Goal: Transaction & Acquisition: Book appointment/travel/reservation

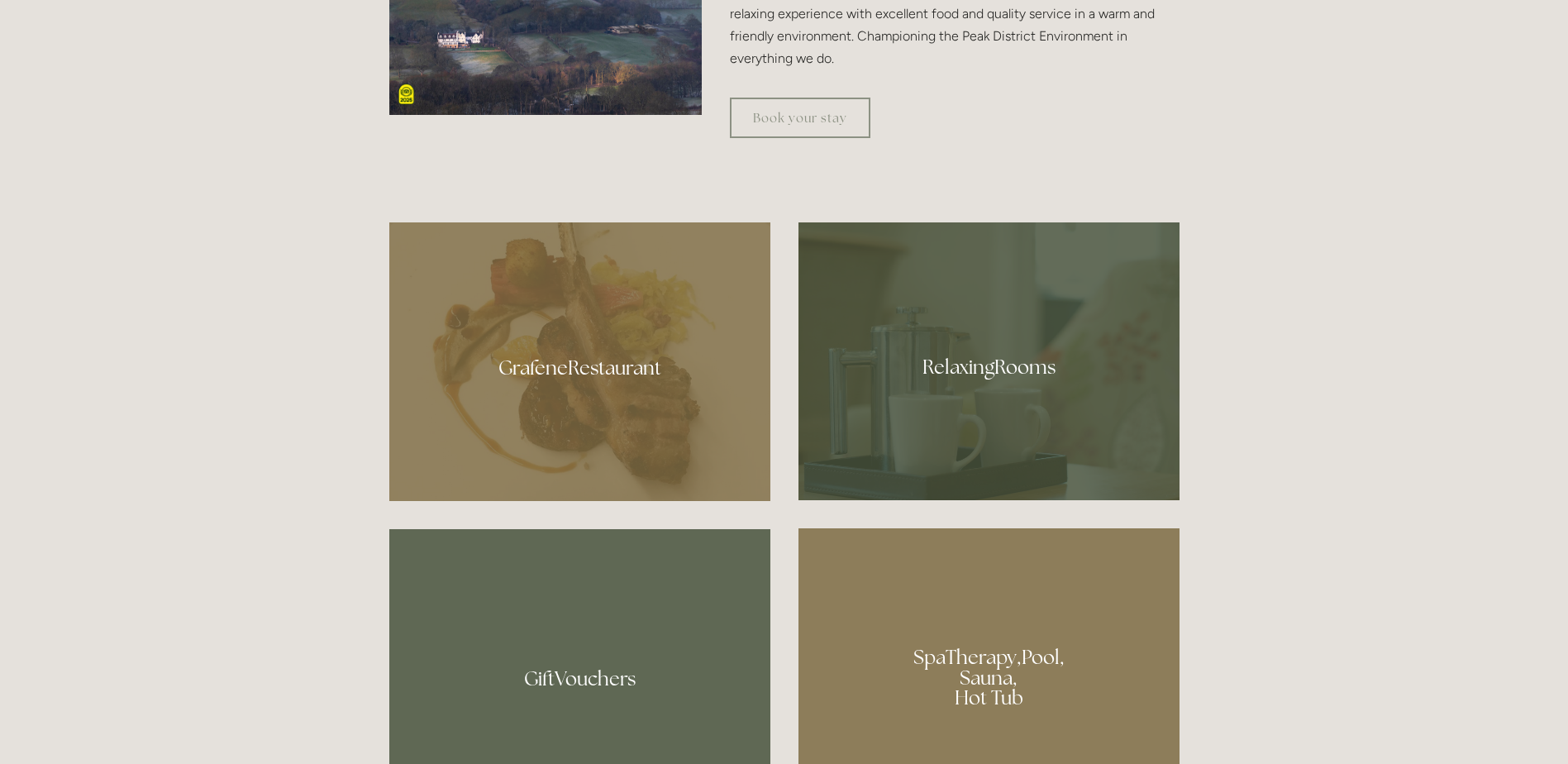
scroll to position [1075, 0]
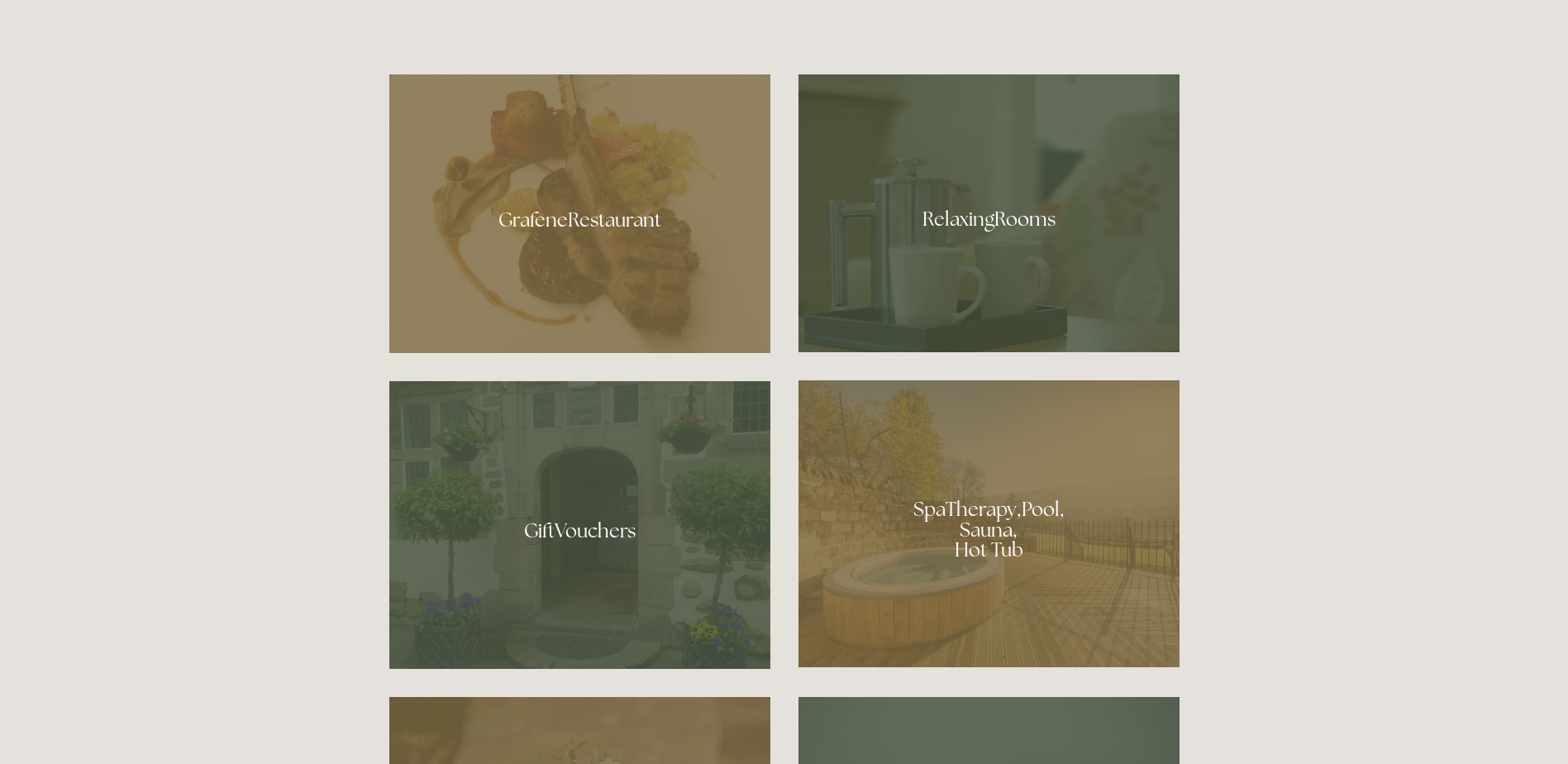
click at [1002, 211] on div at bounding box center [988, 213] width 381 height 278
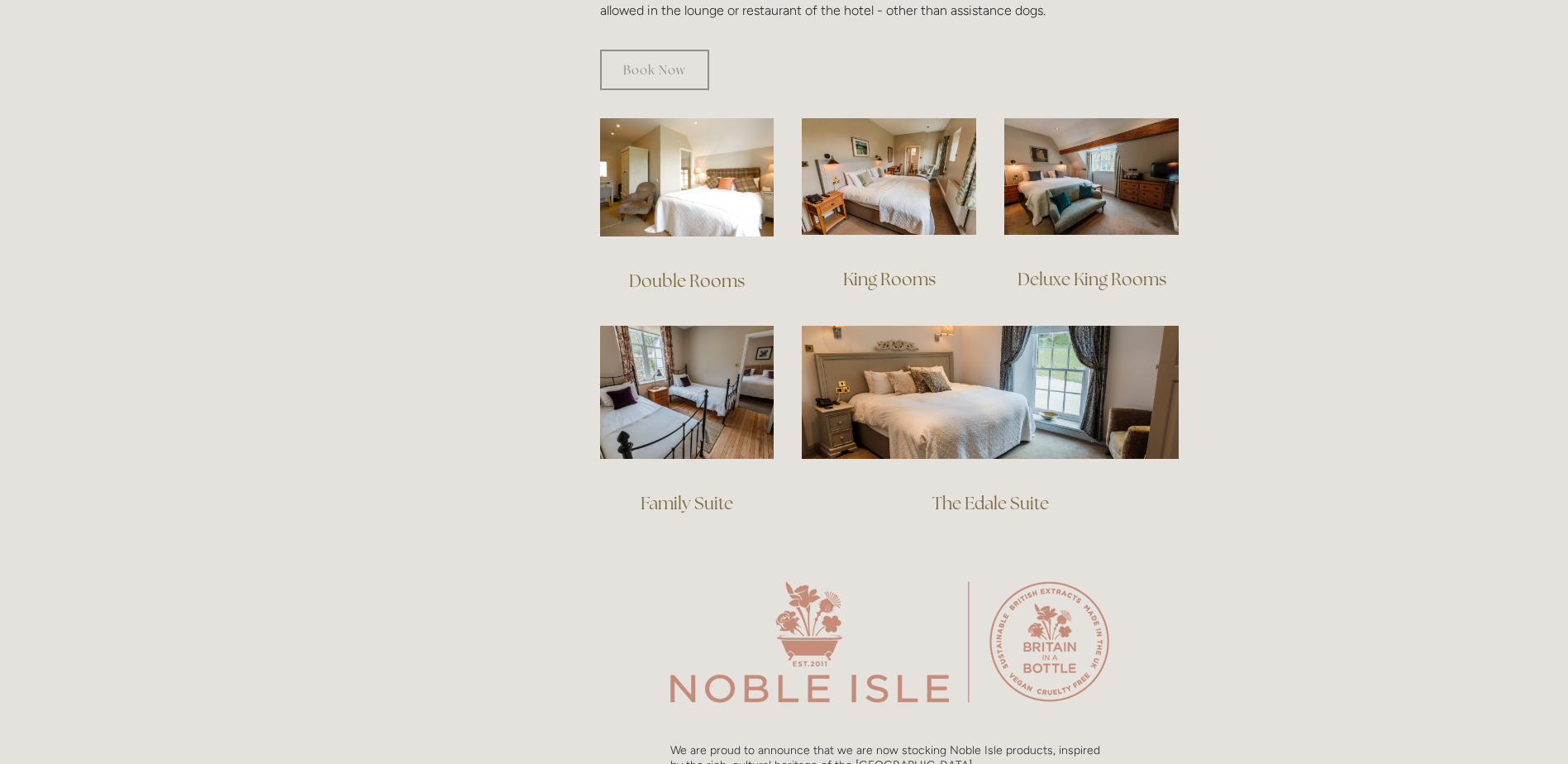
scroll to position [1157, 0]
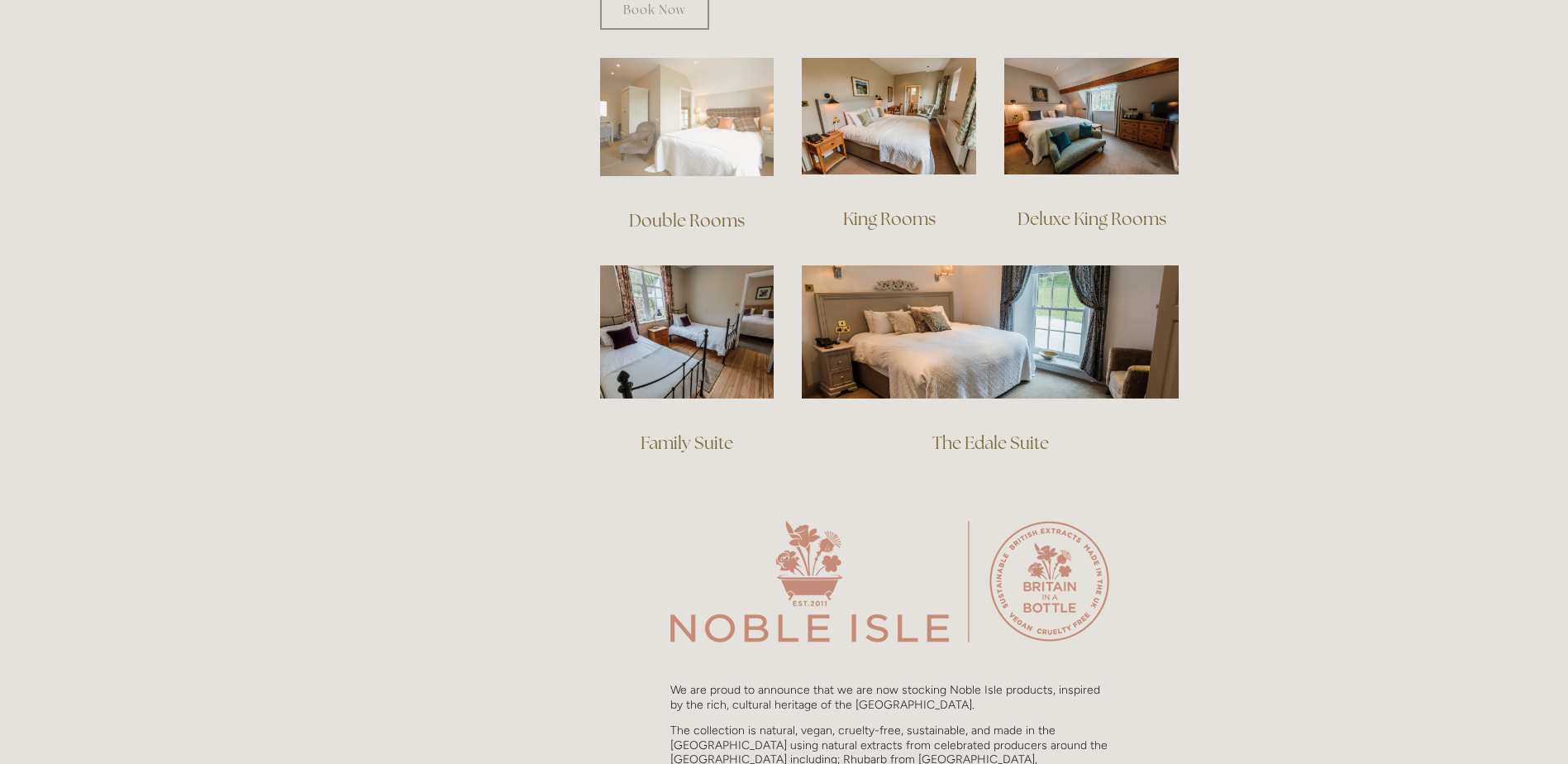
click at [692, 95] on img at bounding box center [687, 117] width 174 height 118
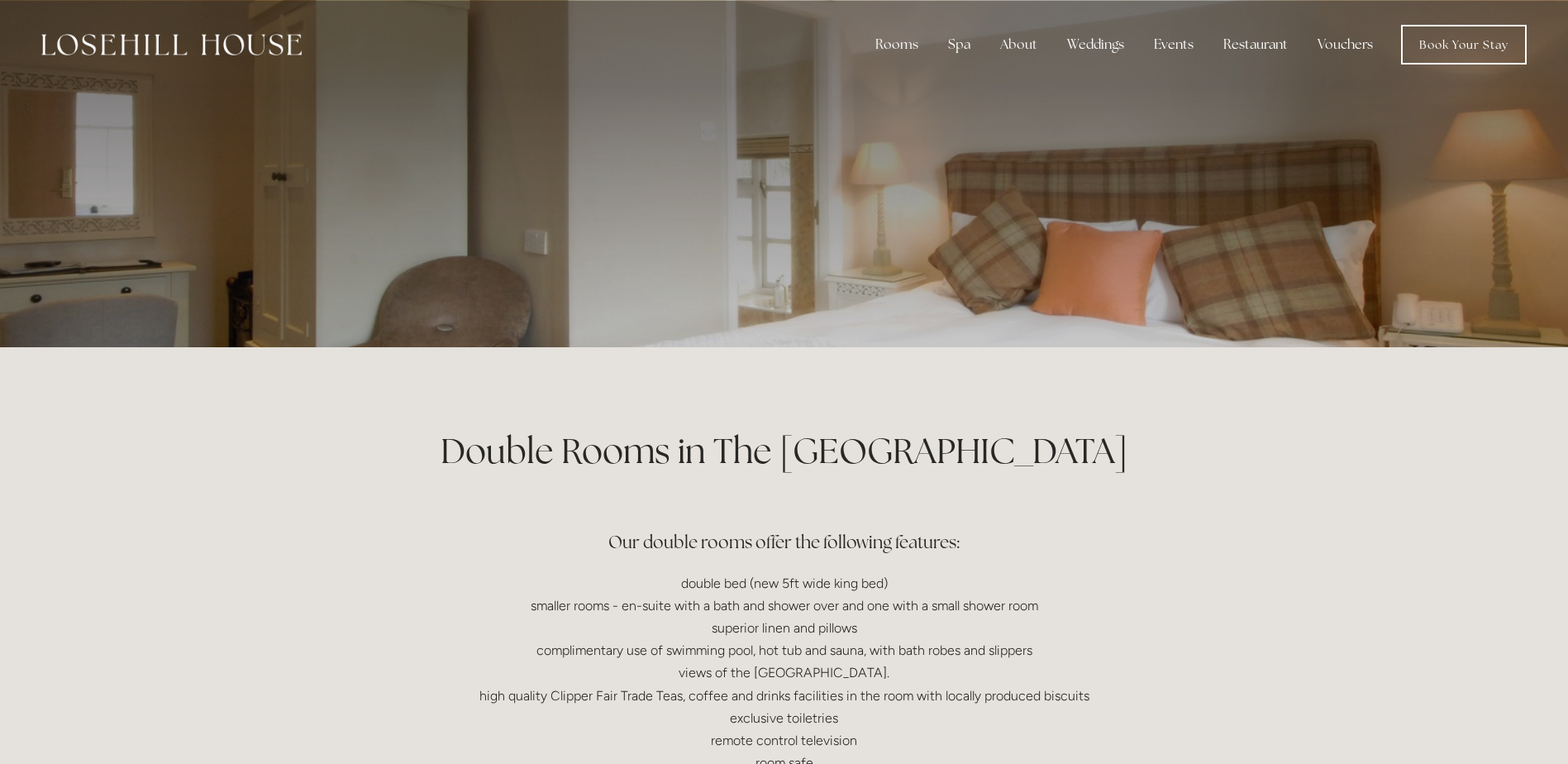
click at [667, 172] on p at bounding box center [784, 173] width 738 height 66
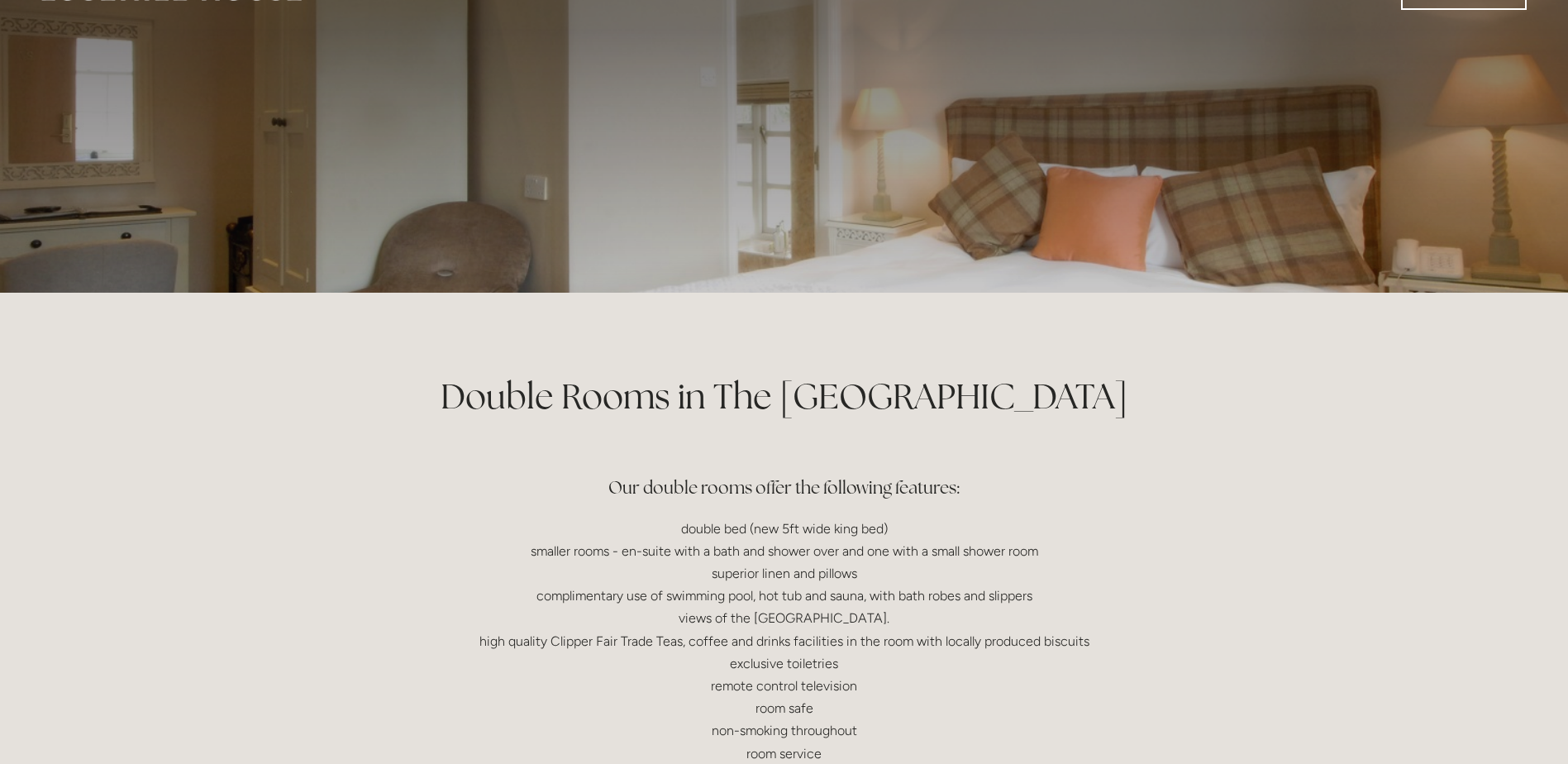
scroll to position [83, 0]
